Goal: Task Accomplishment & Management: Use online tool/utility

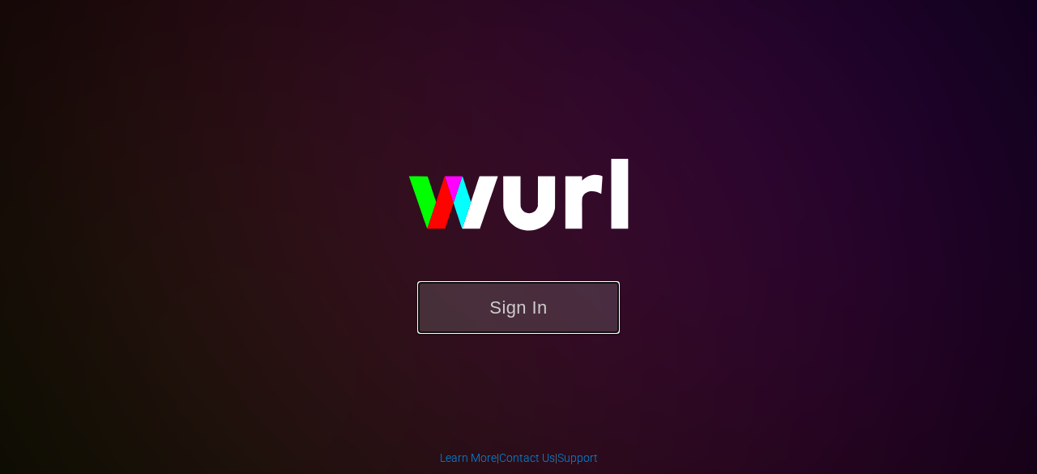
click at [510, 306] on button "Sign In" at bounding box center [518, 307] width 203 height 53
click at [549, 296] on button "Sign In" at bounding box center [518, 307] width 203 height 53
click at [532, 314] on button "Sign In" at bounding box center [518, 307] width 203 height 53
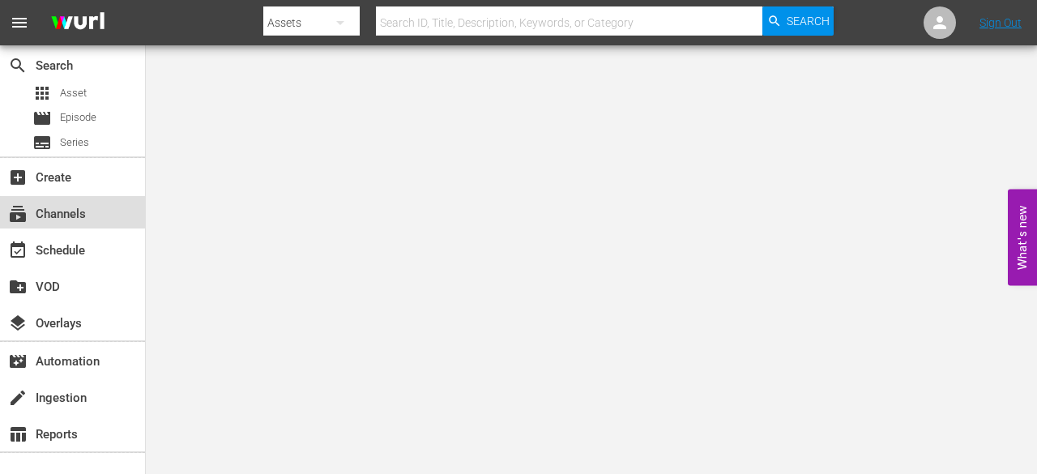
click at [82, 219] on div "subscriptions Channels" at bounding box center [45, 211] width 91 height 15
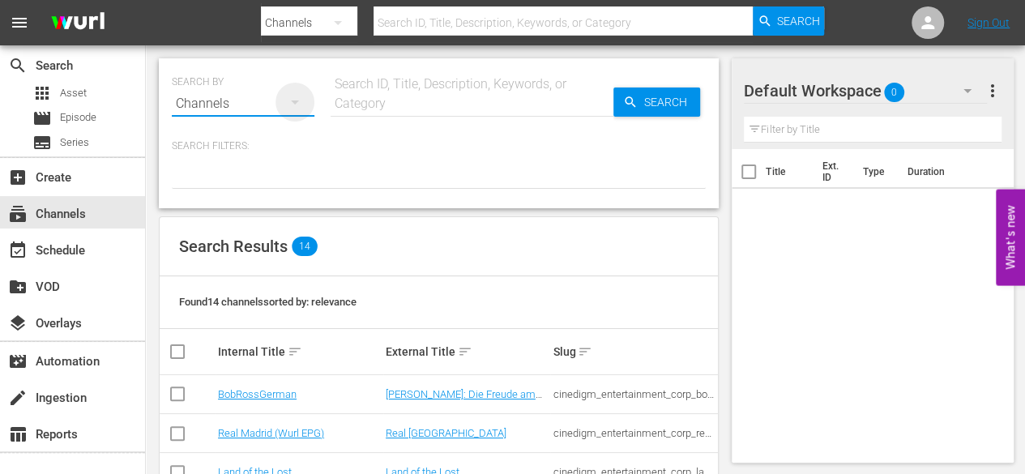
click at [293, 98] on icon "button" at bounding box center [294, 101] width 19 height 19
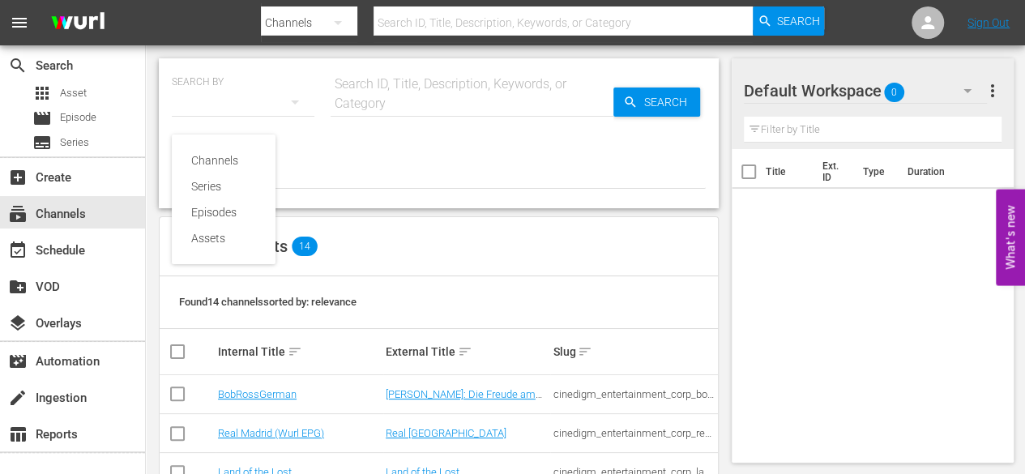
click at [212, 162] on div "Channels" at bounding box center [223, 161] width 65 height 26
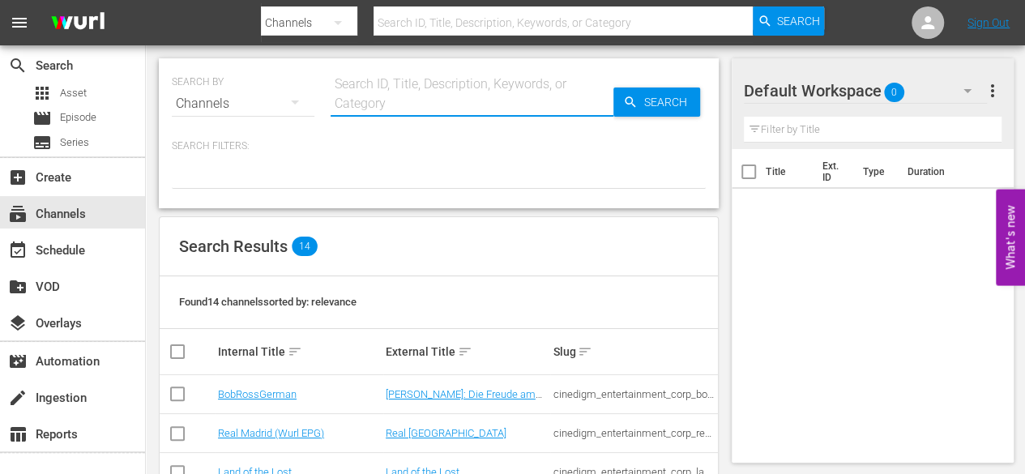
click at [378, 103] on input "text" at bounding box center [472, 103] width 283 height 39
type input "screa"
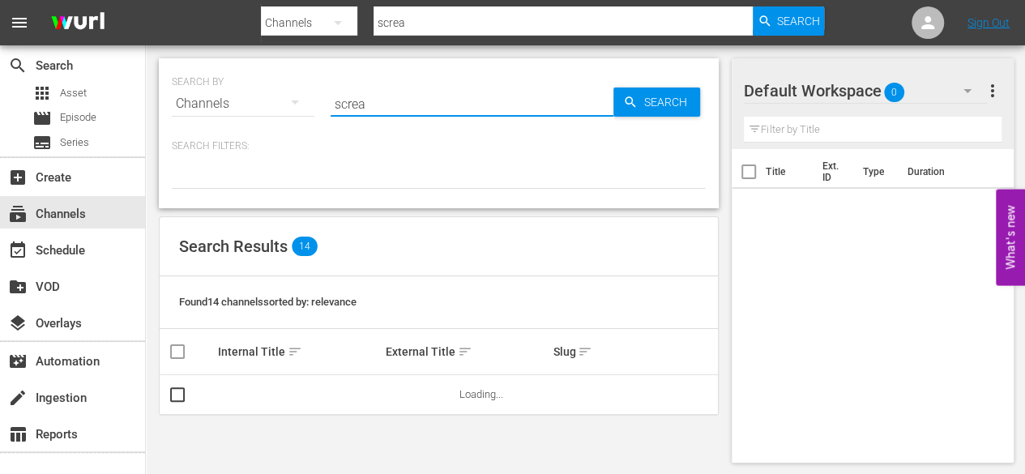
type input "scream"
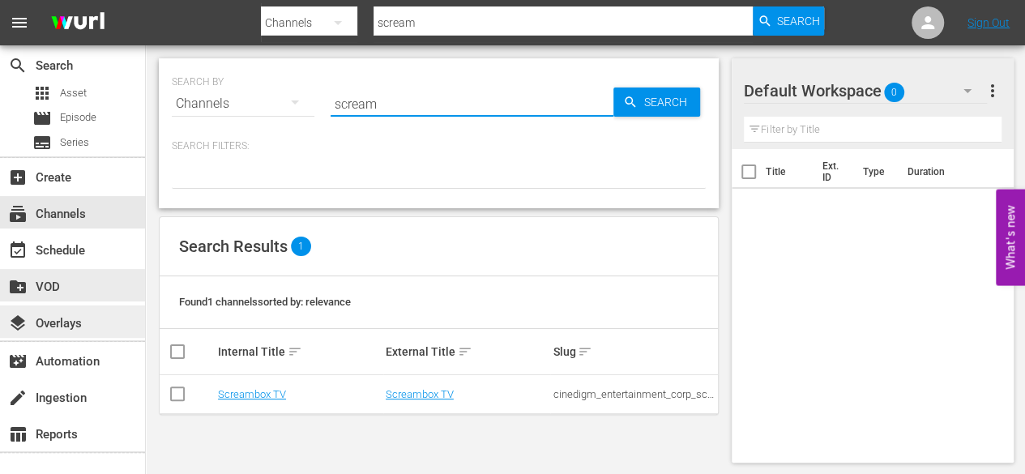
type input "scream"
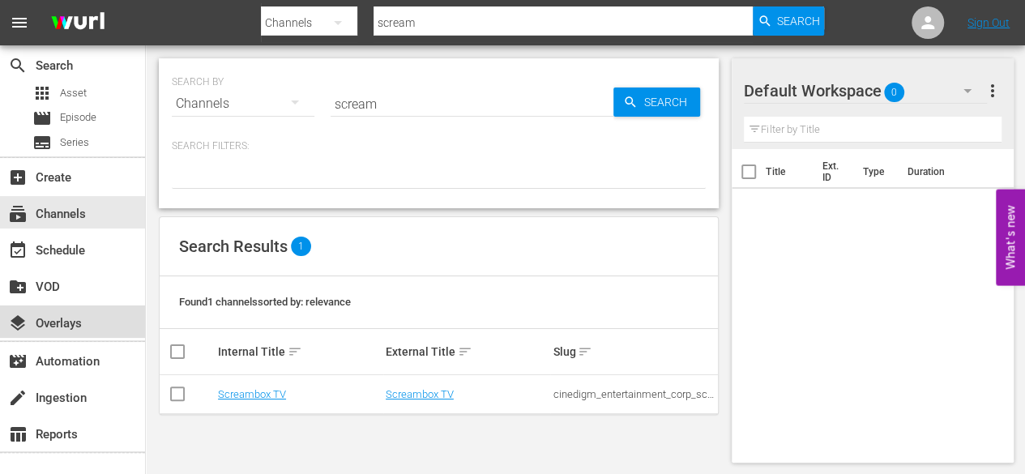
click at [68, 312] on div "layers Overlays" at bounding box center [72, 322] width 145 height 32
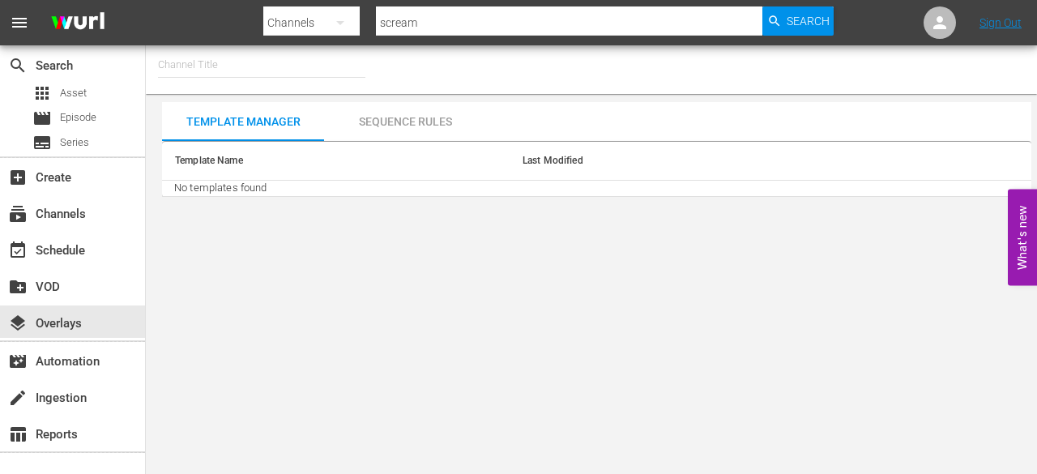
click at [247, 62] on input "text" at bounding box center [261, 64] width 207 height 39
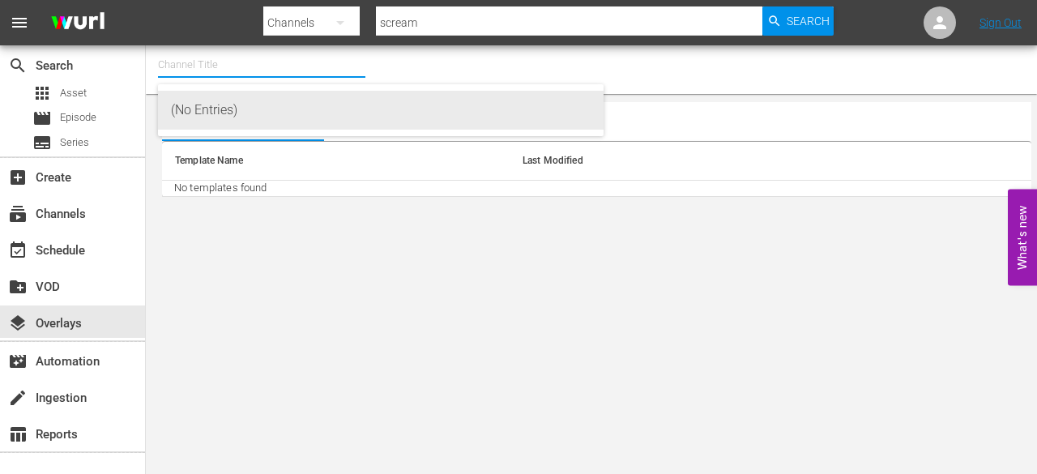
click at [246, 111] on div "(No Entries)" at bounding box center [381, 110] width 420 height 39
type input "(No Entries)"
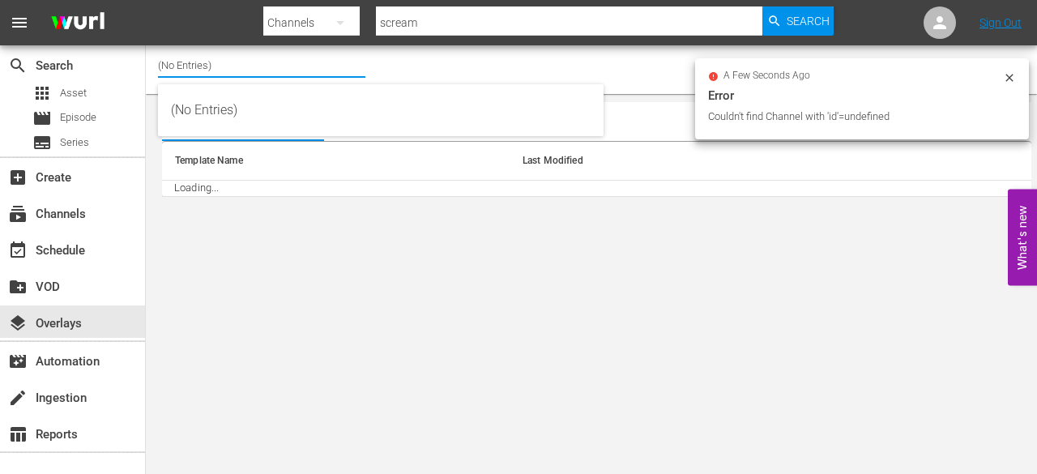
drag, startPoint x: 291, startPoint y: 63, endPoint x: 310, endPoint y: 82, distance: 26.4
click at [308, 82] on input "(No Entries)" at bounding box center [261, 64] width 207 height 39
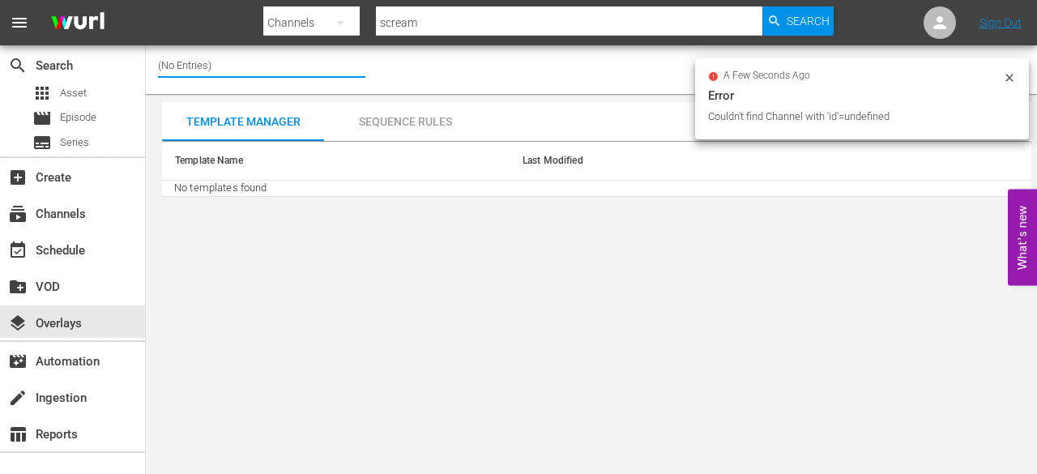
click at [353, 72] on input "(No Entries)" at bounding box center [261, 64] width 207 height 39
click at [1007, 77] on icon at bounding box center [1009, 77] width 13 height 13
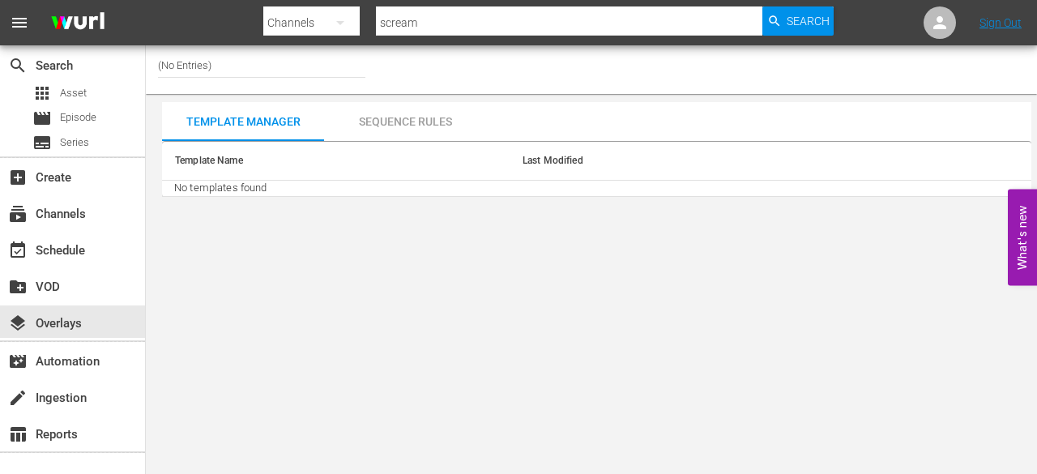
click at [316, 64] on input "(No Entries)" at bounding box center [261, 64] width 207 height 39
type input "("
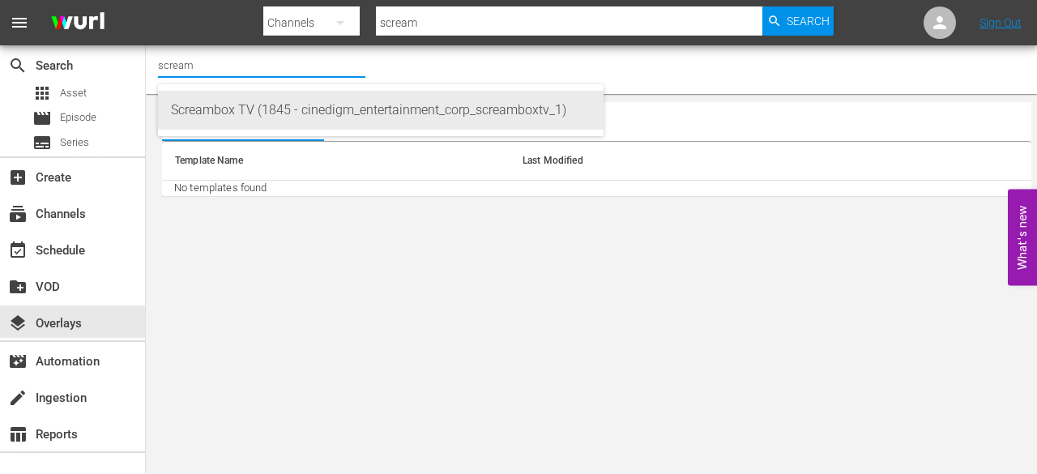
click at [308, 109] on div "Screambox TV (1845 - cinedigm_entertainment_corp_screamboxtv_1)" at bounding box center [381, 110] width 420 height 39
type input "Screambox TV (1845 - cinedigm_entertainment_corp_screamboxtv_1)"
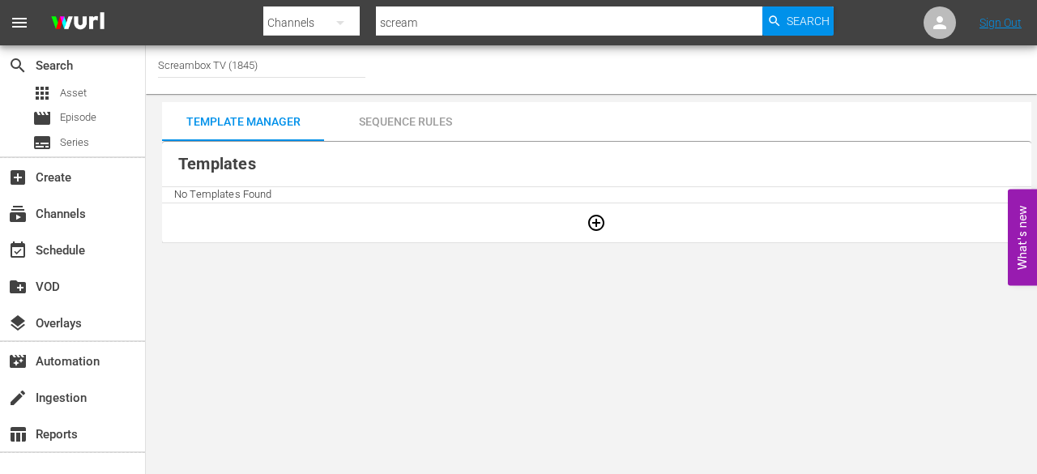
click at [387, 122] on div "Sequence Rules" at bounding box center [405, 121] width 162 height 39
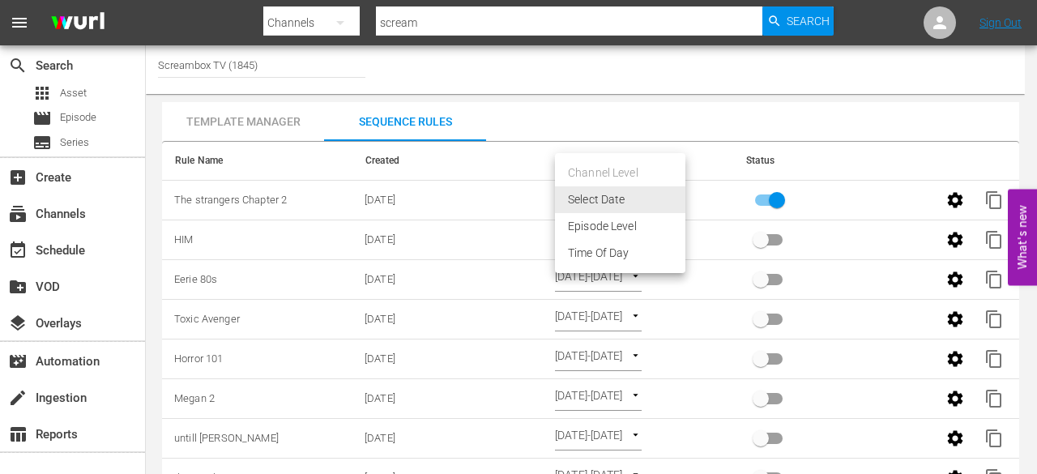
click at [681, 199] on body "menu Search By Channels Search ID, Title, Description, Keywords, or Category sc…" at bounding box center [518, 237] width 1037 height 474
click at [737, 143] on div at bounding box center [518, 237] width 1037 height 474
